Goal: Feedback & Contribution: Submit feedback/report problem

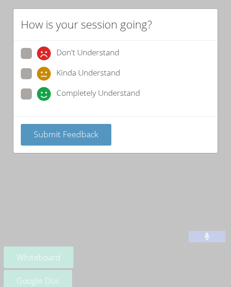
click at [80, 95] on span "Completely Understand" at bounding box center [97, 94] width 83 height 14
click at [45, 95] on input "Completely Understand" at bounding box center [41, 93] width 8 height 8
radio input "true"
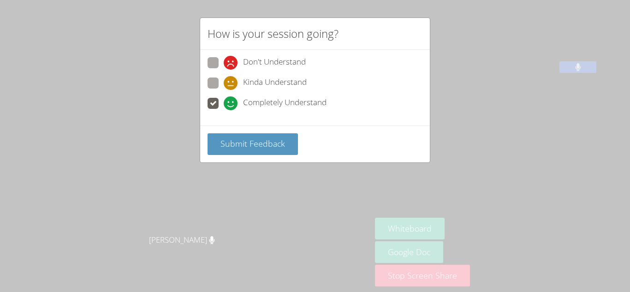
click at [230, 103] on span "Completely Understand" at bounding box center [284, 103] width 83 height 14
click at [230, 103] on input "Completely Understand" at bounding box center [228, 102] width 8 height 8
click at [230, 143] on span "Submit Feedback" at bounding box center [253, 143] width 65 height 11
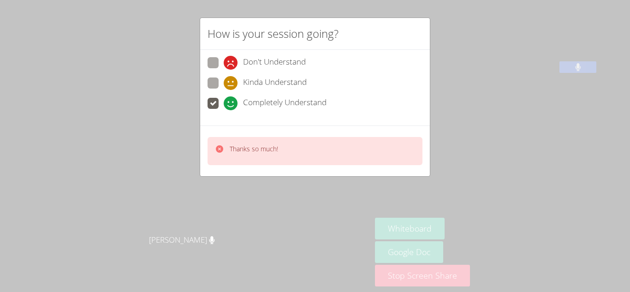
click at [230, 88] on div "How is your session going? Don't Understand Kinda Understand Completely Underst…" at bounding box center [315, 146] width 630 height 292
click at [147, 148] on div "How is your session going? Don't Understand Kinda Understand Completely Underst…" at bounding box center [315, 146] width 630 height 292
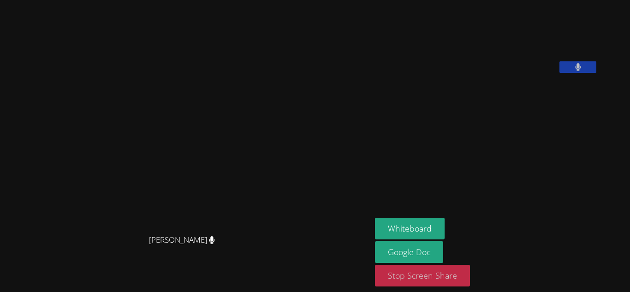
click at [230, 276] on button "Stop Screen Share" at bounding box center [422, 276] width 95 height 22
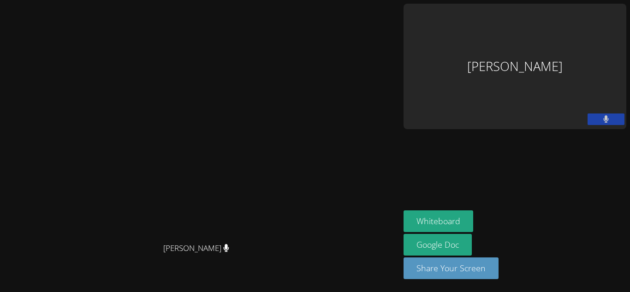
click at [230, 238] on video at bounding box center [200, 127] width 138 height 221
click at [230, 49] on div "[PERSON_NAME]" at bounding box center [515, 66] width 223 height 125
click at [230, 55] on div "[PERSON_NAME]" at bounding box center [515, 66] width 223 height 125
click at [230, 213] on video at bounding box center [200, 127] width 138 height 221
click at [230, 33] on div "[PERSON_NAME]" at bounding box center [515, 66] width 223 height 125
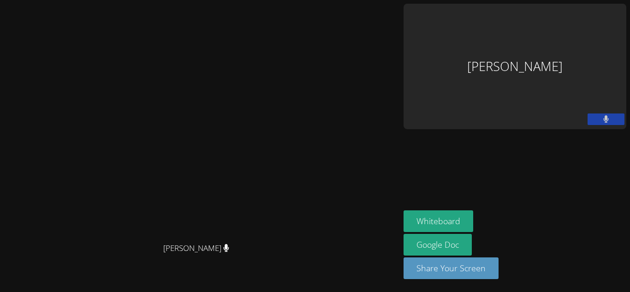
click at [230, 37] on div "[PERSON_NAME]" at bounding box center [515, 66] width 223 height 125
click at [230, 141] on video at bounding box center [200, 127] width 138 height 221
